Goal: Task Accomplishment & Management: Complete application form

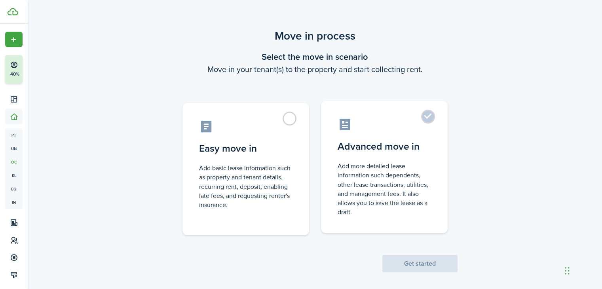
scroll to position [5, 0]
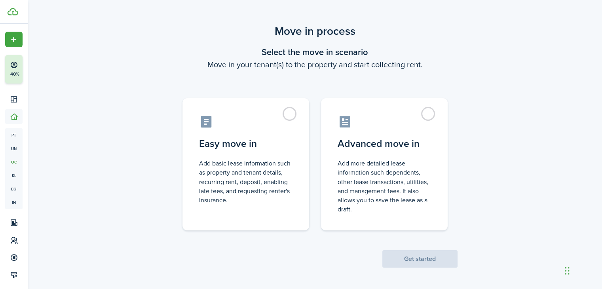
click at [352, 83] on scenario "Move in process Select the move in scenario Move in your tenant(s) to the prope…" at bounding box center [315, 145] width 293 height 245
click at [409, 13] on dashboard-content "Move in process Select the move in scenario Move in your tenant(s) to the prope…" at bounding box center [315, 142] width 574 height 294
click at [375, 38] on scenario-title "Move in process" at bounding box center [315, 31] width 285 height 17
click at [423, 110] on label "Advanced move in Add more detailed lease information such dependents, other lea…" at bounding box center [384, 162] width 127 height 132
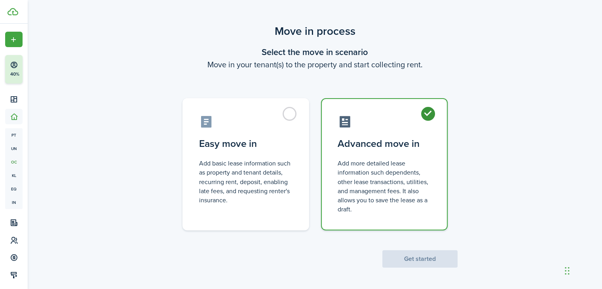
radio input "true"
click at [392, 261] on button "Get started" at bounding box center [419, 258] width 75 height 17
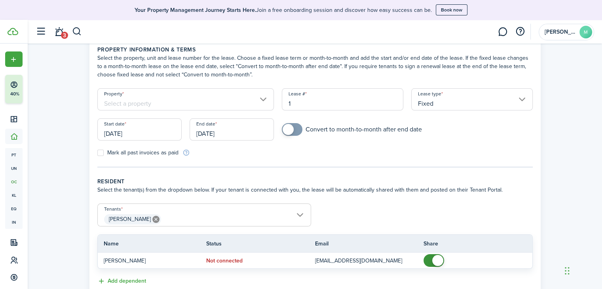
scroll to position [36, 0]
click at [266, 97] on input "Property" at bounding box center [185, 99] width 177 height 22
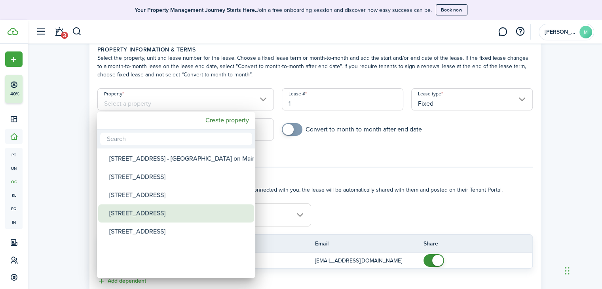
click at [136, 214] on div "[STREET_ADDRESS]" at bounding box center [179, 213] width 140 height 18
type input "[STREET_ADDRESS]"
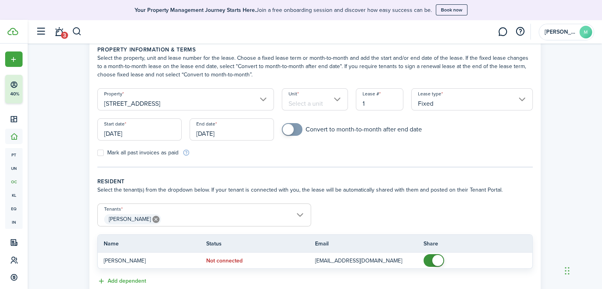
click at [369, 146] on form "Property [STREET_ADDRESS] Lease type Fixed Start date [DATE] End date [DATE] Co…" at bounding box center [314, 122] width 443 height 68
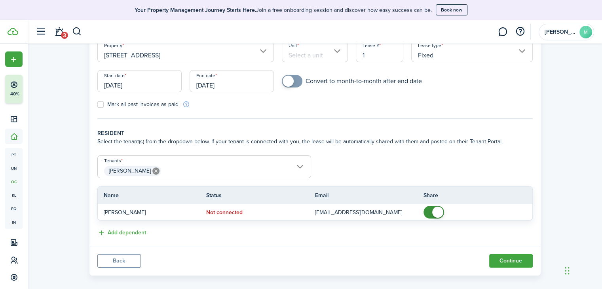
scroll to position [86, 0]
click at [570, 95] on div "Property & Tenants Lease Transactions Extra fees & Utilities Property informati…" at bounding box center [315, 118] width 574 height 321
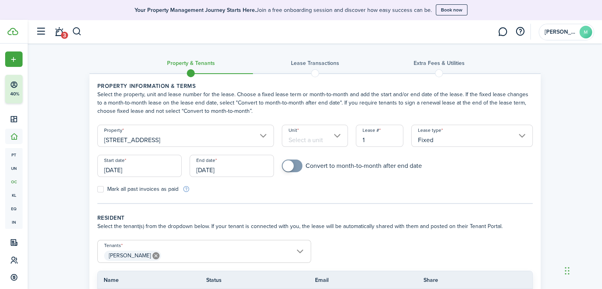
click at [304, 64] on h3 "Lease Transactions" at bounding box center [315, 63] width 48 height 8
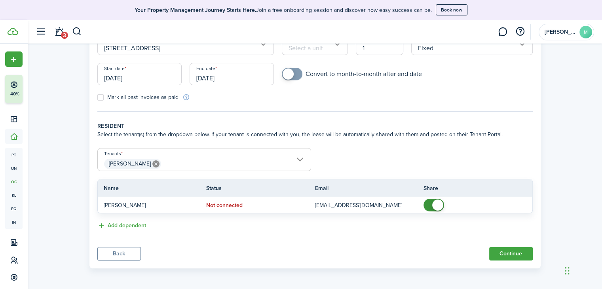
click at [109, 251] on button "Back" at bounding box center [119, 253] width 44 height 13
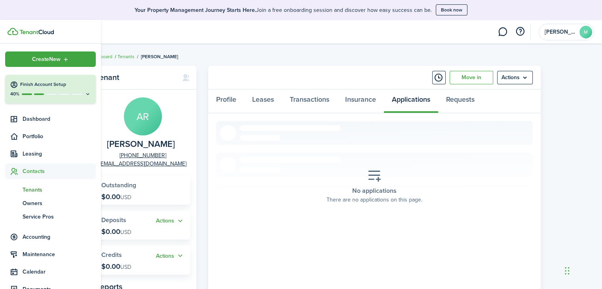
click at [85, 92] on icon at bounding box center [88, 94] width 6 height 6
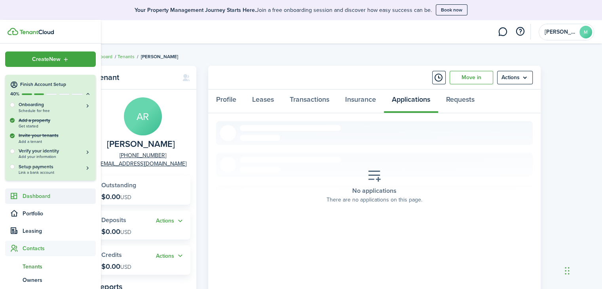
click at [32, 197] on span "Dashboard" at bounding box center [59, 196] width 73 height 8
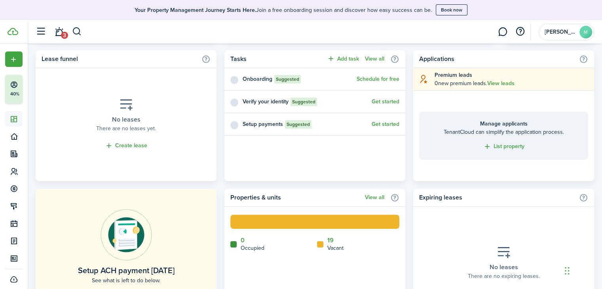
scroll to position [366, 0]
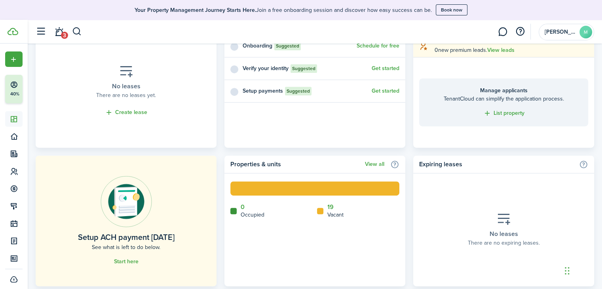
click at [40, 86] on home-widget-body "No leases There are no leases yet. Create lease" at bounding box center [126, 91] width 181 height 113
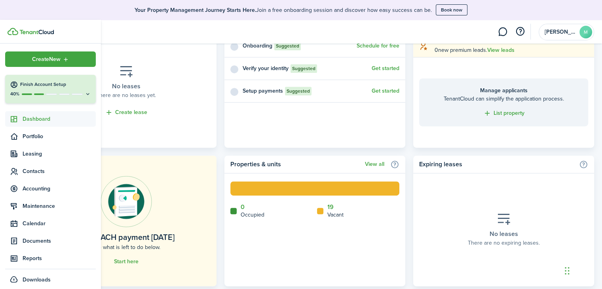
click at [15, 89] on button "Finish Account Setup 40%" at bounding box center [50, 89] width 91 height 29
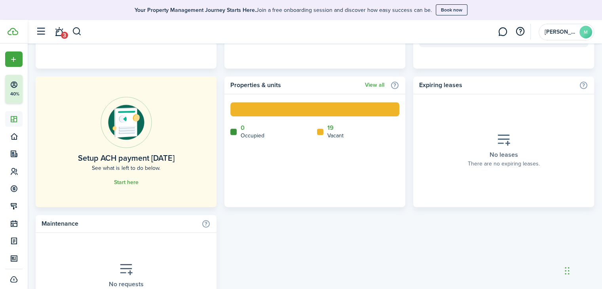
scroll to position [455, 0]
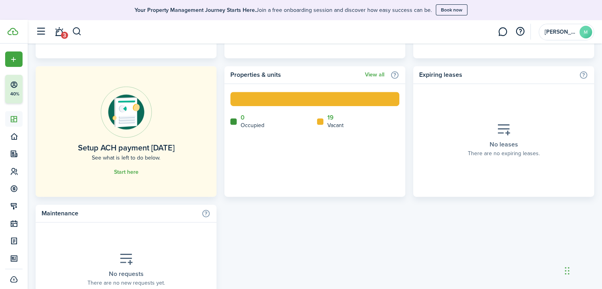
click at [359, 121] on home-widget-legend-item "19 Vacant" at bounding box center [358, 121] width 83 height 15
click at [367, 73] on link "View all" at bounding box center [374, 75] width 19 height 6
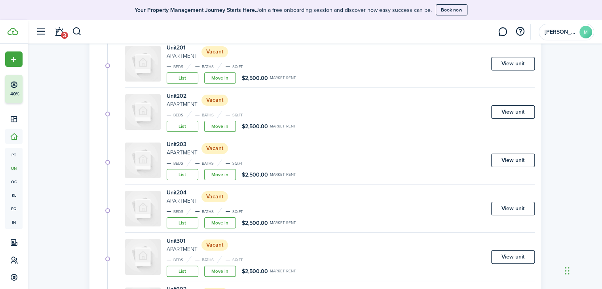
scroll to position [114, 0]
click at [223, 77] on link "Move in" at bounding box center [220, 77] width 32 height 11
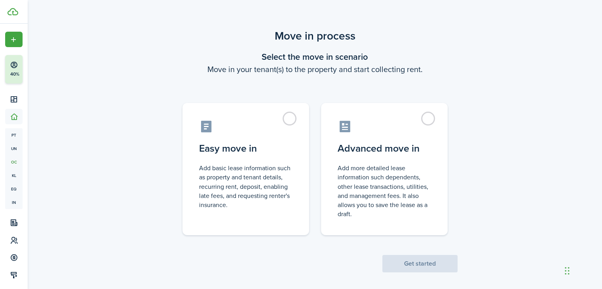
scroll to position [5, 0]
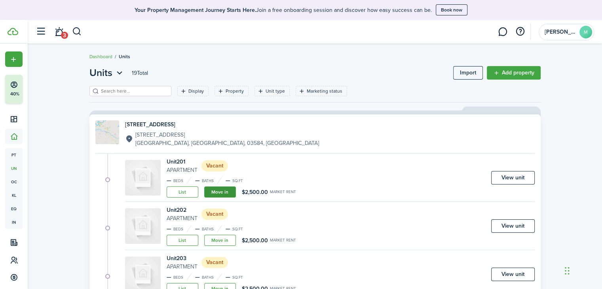
click at [219, 187] on link "Move in" at bounding box center [220, 191] width 32 height 11
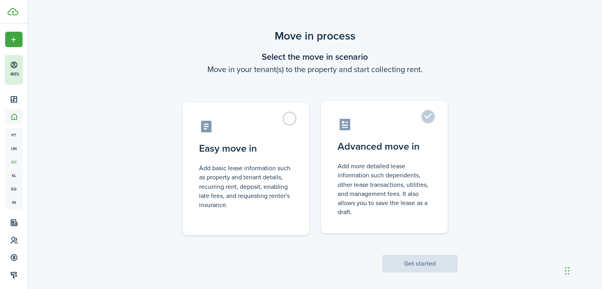
click at [431, 116] on label "Advanced move in Add more detailed lease information such dependents, other lea…" at bounding box center [384, 167] width 127 height 132
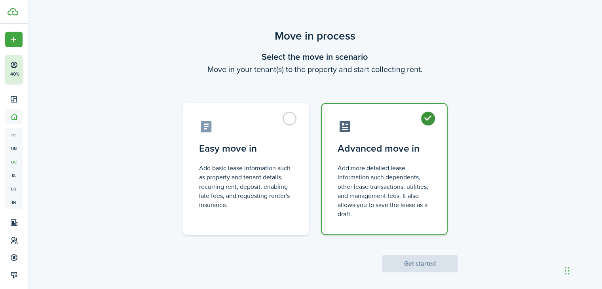
radio input "true"
click at [415, 266] on button "Get started" at bounding box center [419, 263] width 75 height 17
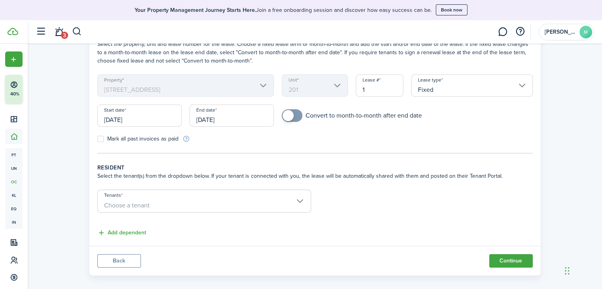
scroll to position [58, 0]
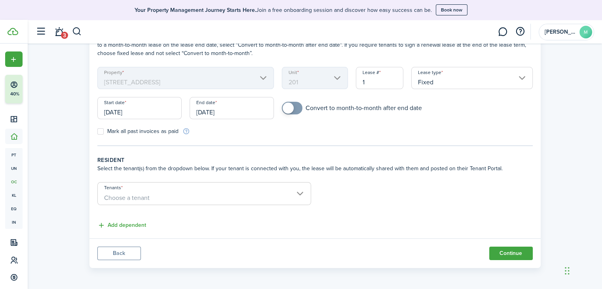
click at [268, 195] on span "Choose a tenant" at bounding box center [204, 197] width 213 height 13
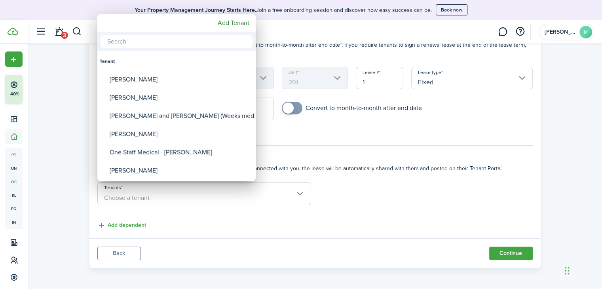
click at [399, 131] on div at bounding box center [301, 145] width 729 height 416
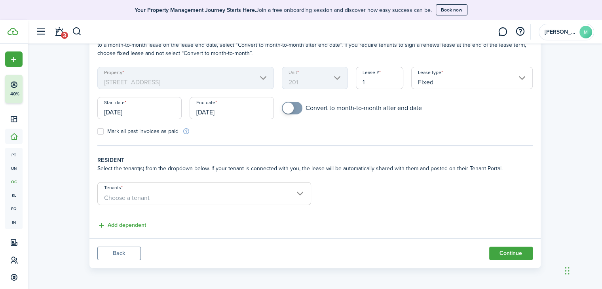
click at [129, 247] on button "Back" at bounding box center [119, 253] width 44 height 13
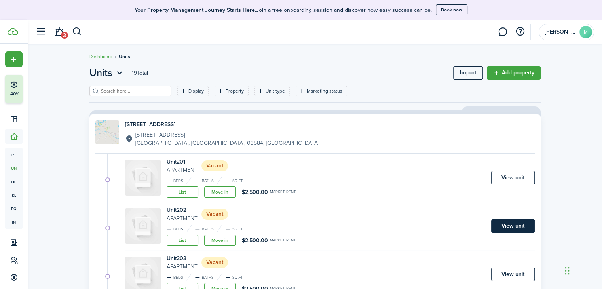
click at [523, 225] on link "View unit" at bounding box center [513, 225] width 44 height 13
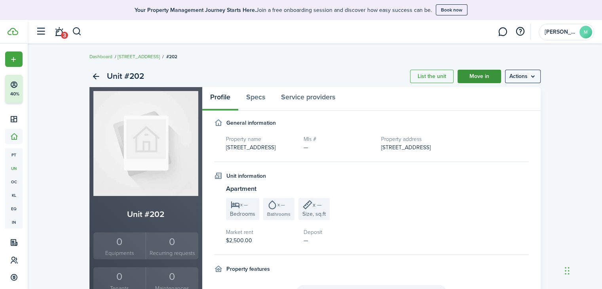
click at [483, 72] on link "Move in" at bounding box center [480, 76] width 44 height 13
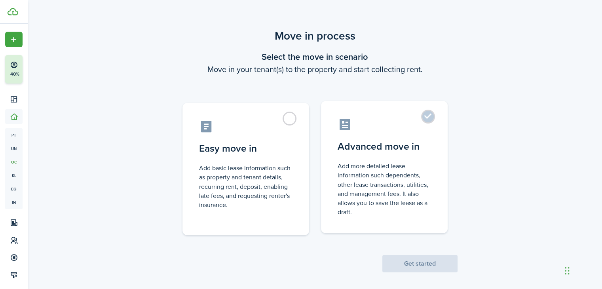
click at [431, 117] on label "Advanced move in Add more detailed lease information such dependents, other lea…" at bounding box center [384, 167] width 127 height 132
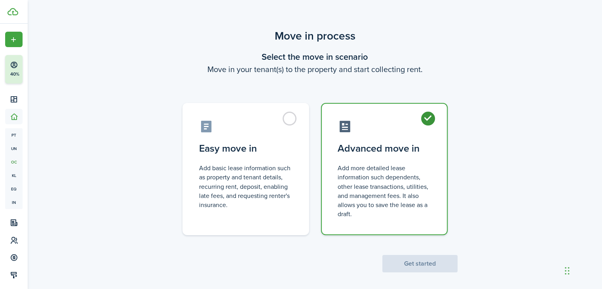
radio input "true"
click at [407, 260] on button "Get started" at bounding box center [419, 263] width 75 height 17
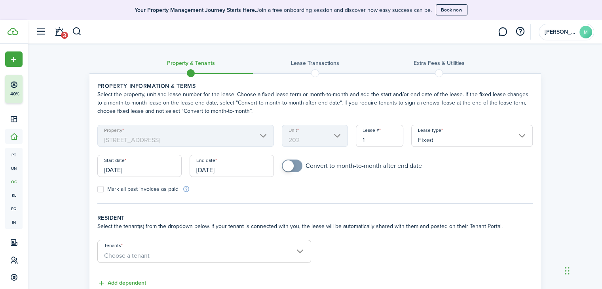
scroll to position [58, 0]
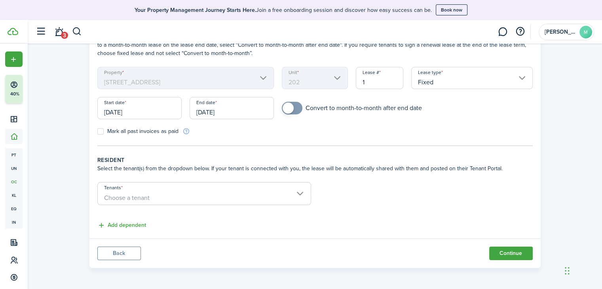
click at [252, 188] on input "Tenants" at bounding box center [204, 188] width 213 height 10
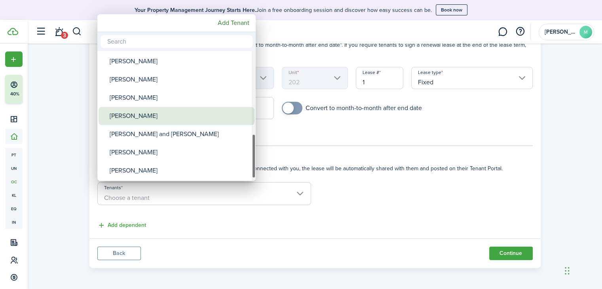
click at [146, 116] on div "[PERSON_NAME]" at bounding box center [180, 116] width 140 height 18
type input "[PERSON_NAME]"
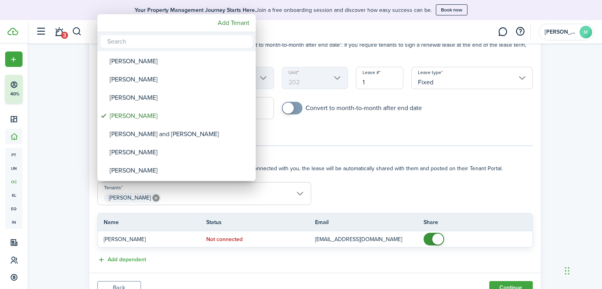
click at [417, 193] on div at bounding box center [301, 145] width 729 height 416
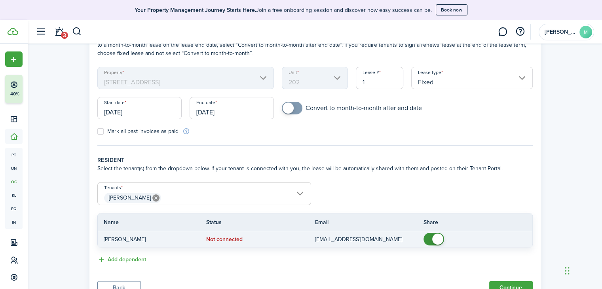
checkbox input "false"
click at [440, 240] on span at bounding box center [437, 239] width 11 height 11
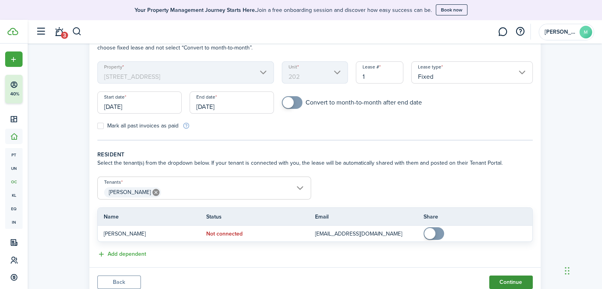
scroll to position [63, 0]
click at [518, 76] on input "Fixed" at bounding box center [472, 73] width 122 height 22
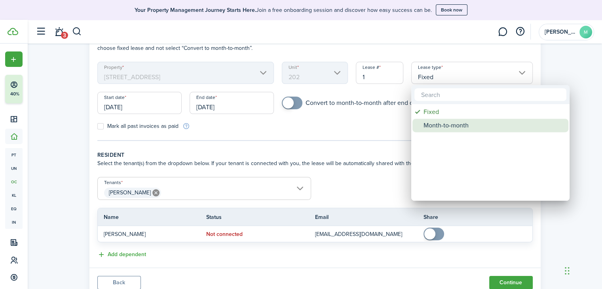
click at [453, 126] on div "Month-to-month" at bounding box center [494, 125] width 140 height 13
type input "Month-to-month"
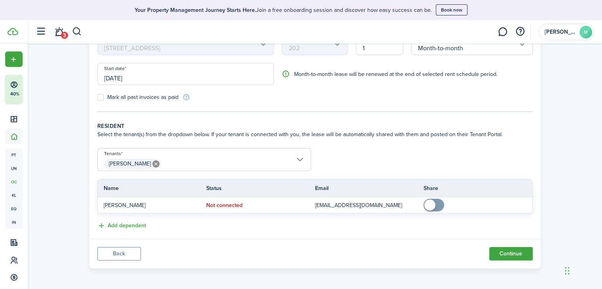
scroll to position [90, 0]
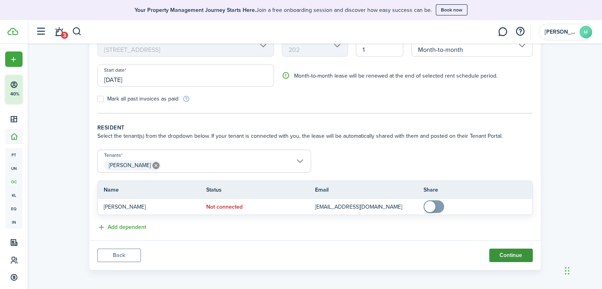
click at [505, 255] on button "Continue" at bounding box center [511, 255] width 44 height 13
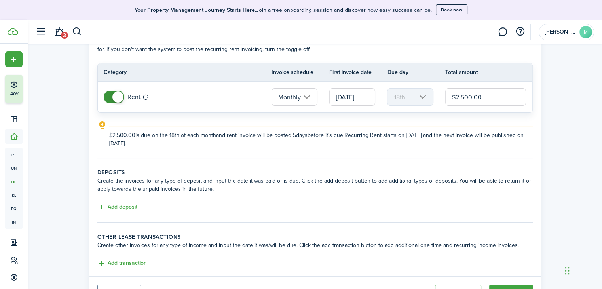
scroll to position [91, 0]
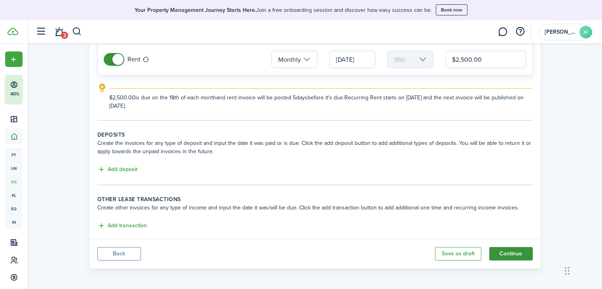
click at [507, 247] on button "Continue" at bounding box center [511, 253] width 44 height 13
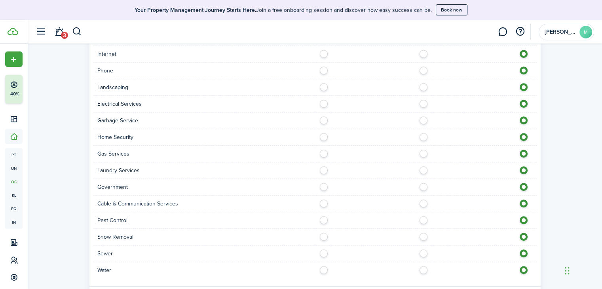
scroll to position [515, 0]
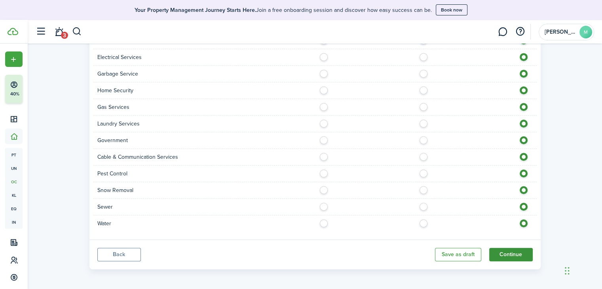
click at [506, 250] on button "Continue" at bounding box center [511, 254] width 44 height 13
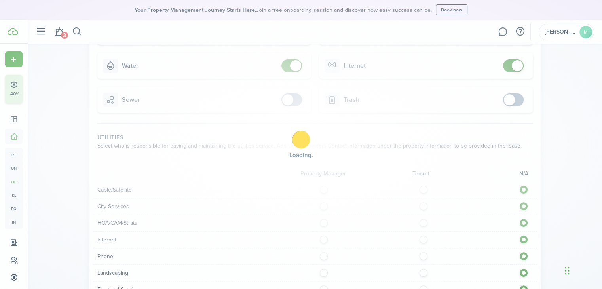
scroll to position [282, 0]
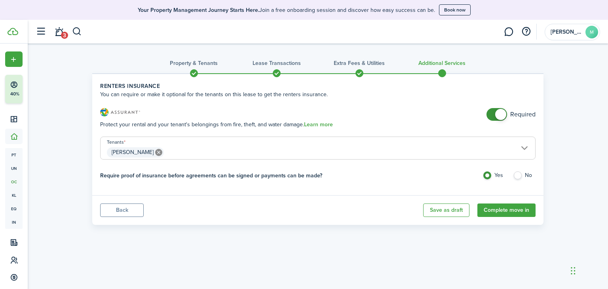
checkbox input "false"
click at [493, 114] on span at bounding box center [497, 114] width 8 height 13
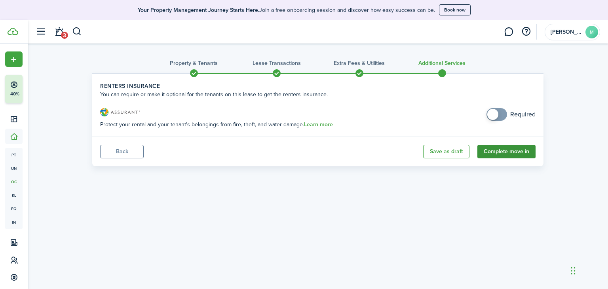
click at [506, 154] on button "Complete move in" at bounding box center [506, 151] width 58 height 13
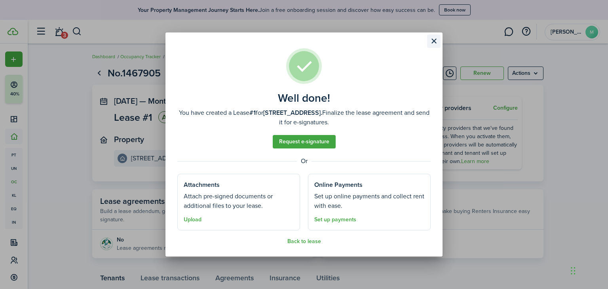
click at [435, 41] on button "Close modal" at bounding box center [433, 40] width 13 height 13
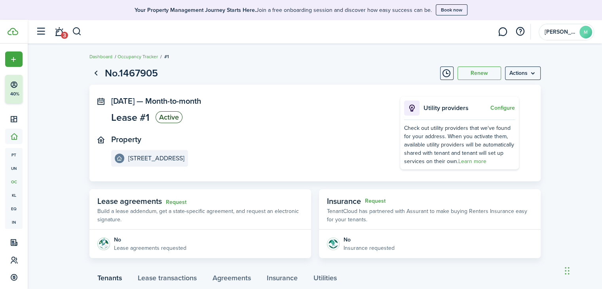
click at [249, 77] on page-view-header "No.1467905 Renew Actions" at bounding box center [314, 73] width 451 height 15
click at [533, 70] on menu-btn "Actions" at bounding box center [523, 73] width 36 height 13
click at [573, 67] on lease-view "No.1467905 Renew Actions [DATE] — Month-to-month Lease #1 Active Property [STRE…" at bounding box center [315, 251] width 574 height 379
click at [575, 73] on lease-view "No.1467905 Renew Actions [DATE] — Month-to-month Lease #1 Active Property [STRE…" at bounding box center [315, 251] width 574 height 379
